Goal: Task Accomplishment & Management: Use online tool/utility

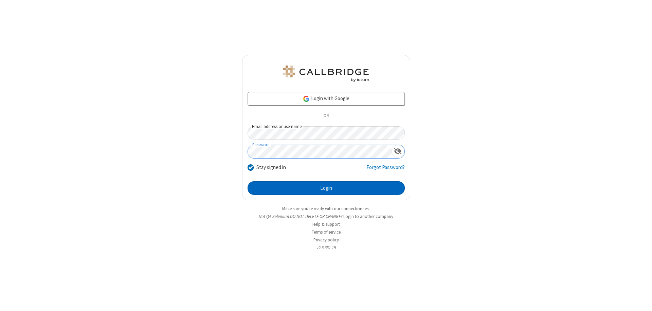
click at [326, 188] on button "Login" at bounding box center [326, 188] width 157 height 14
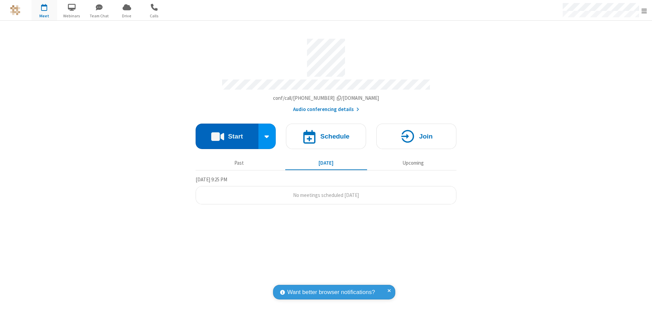
click at [227, 133] on button "Start" at bounding box center [227, 136] width 63 height 25
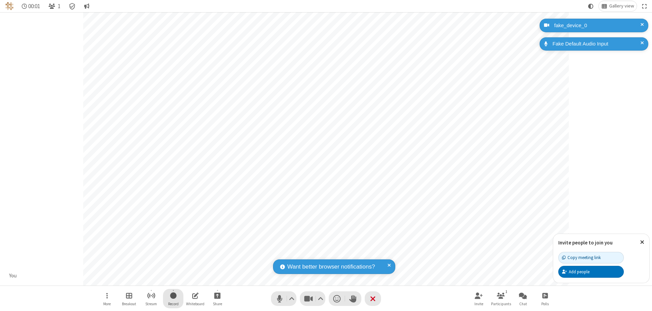
click at [173, 299] on span "Start recording" at bounding box center [173, 296] width 6 height 8
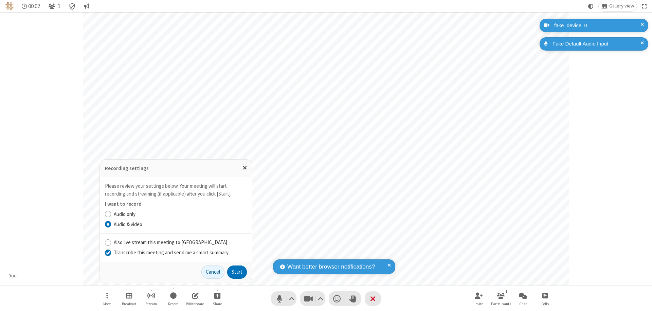
click at [108, 252] on input "Transcribe this meeting and send me a smart summary" at bounding box center [108, 252] width 6 height 7
click at [237, 272] on button "Start" at bounding box center [237, 273] width 20 height 14
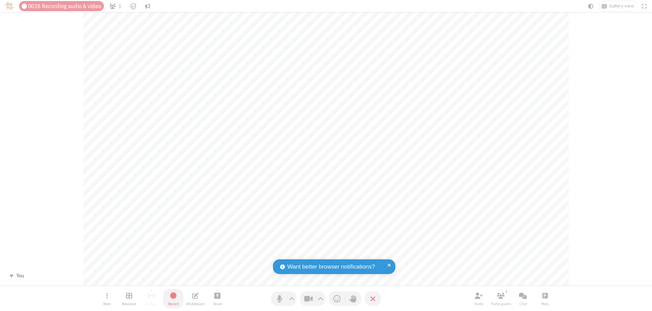
click at [173, 299] on span "Stop recording" at bounding box center [173, 296] width 8 height 9
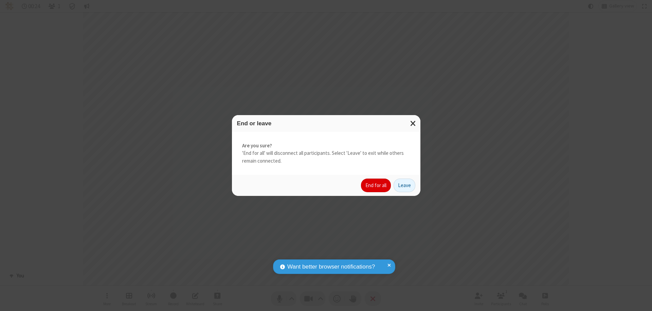
click at [376, 186] on button "End for all" at bounding box center [376, 186] width 30 height 14
